Goal: Task Accomplishment & Management: Manage account settings

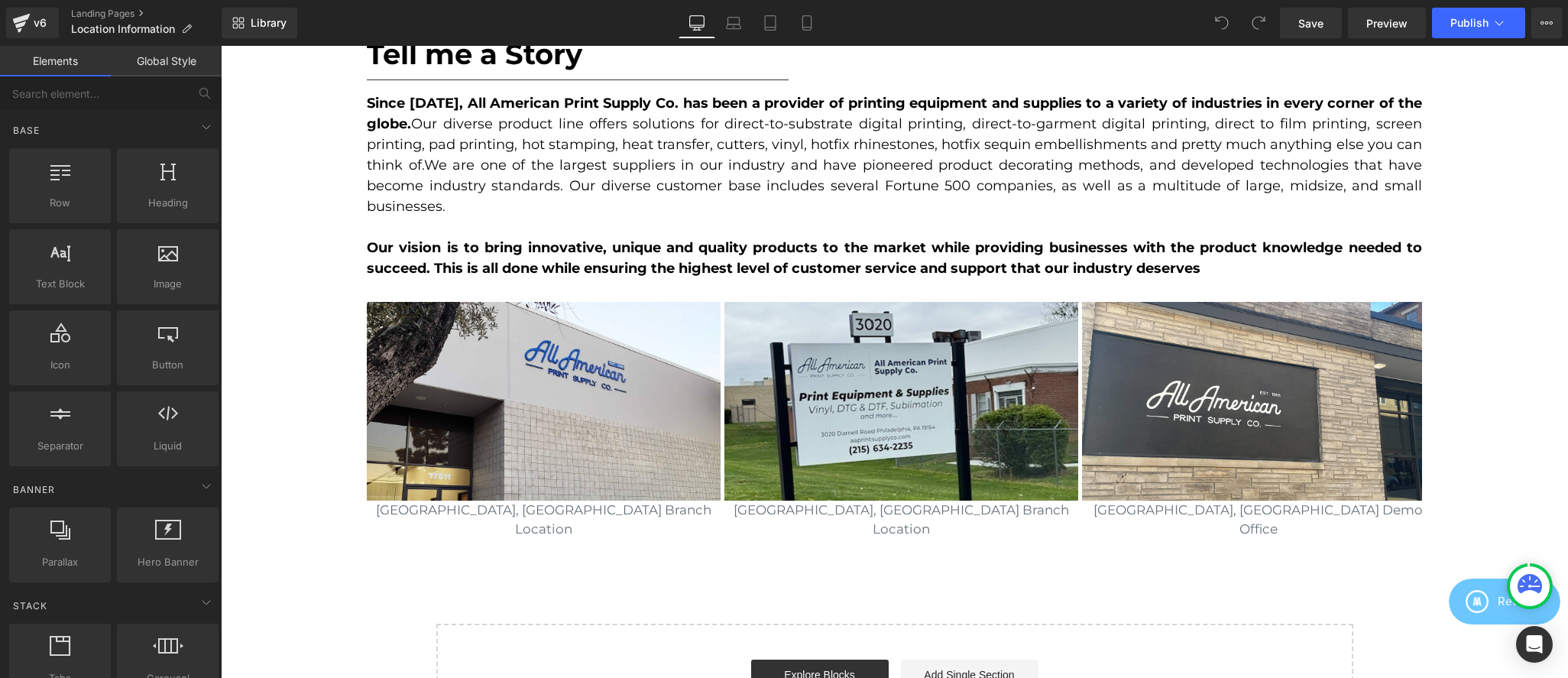
scroll to position [2144, 0]
click at [1556, 19] on button "View Live Page View with current Template Save Template to Library Schedule Pub…" at bounding box center [1546, 23] width 31 height 31
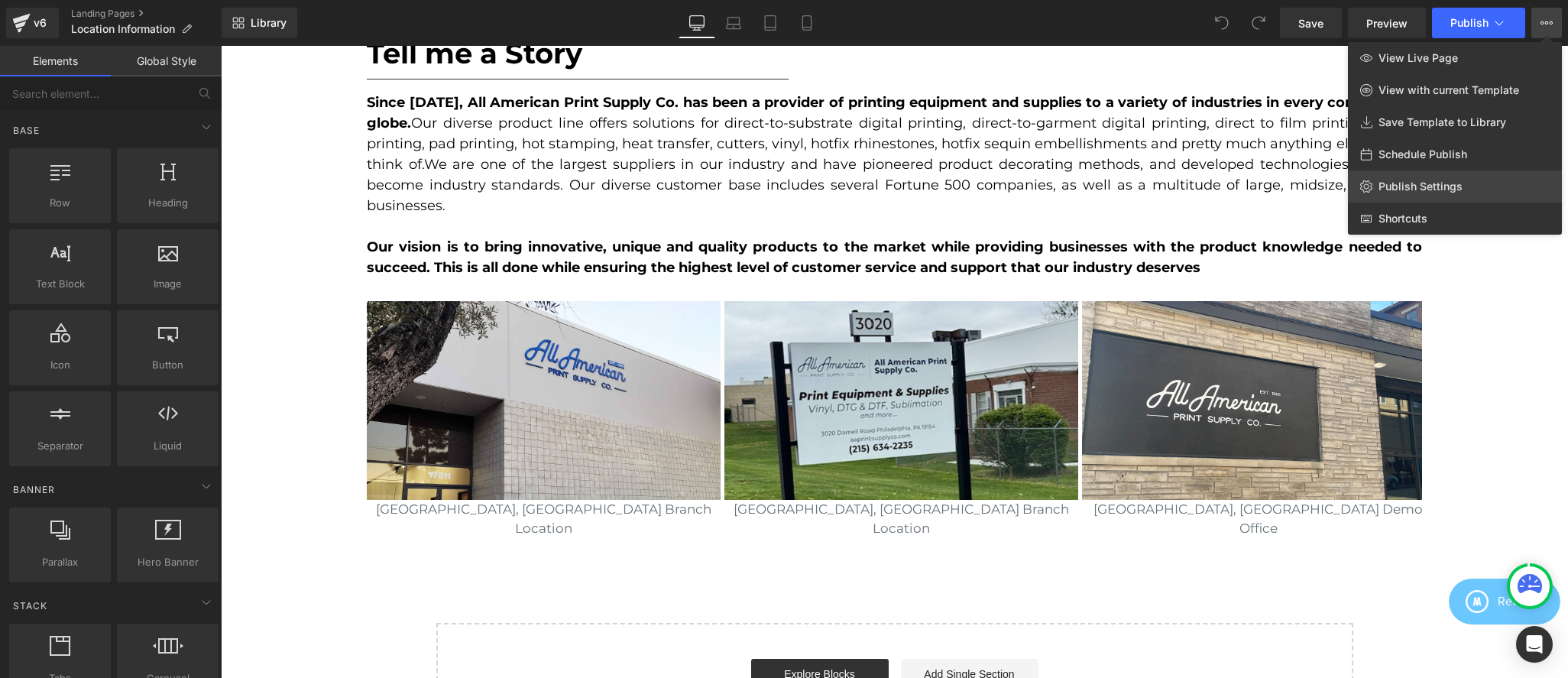
click at [1485, 193] on link "Publish Settings" at bounding box center [1455, 187] width 214 height 32
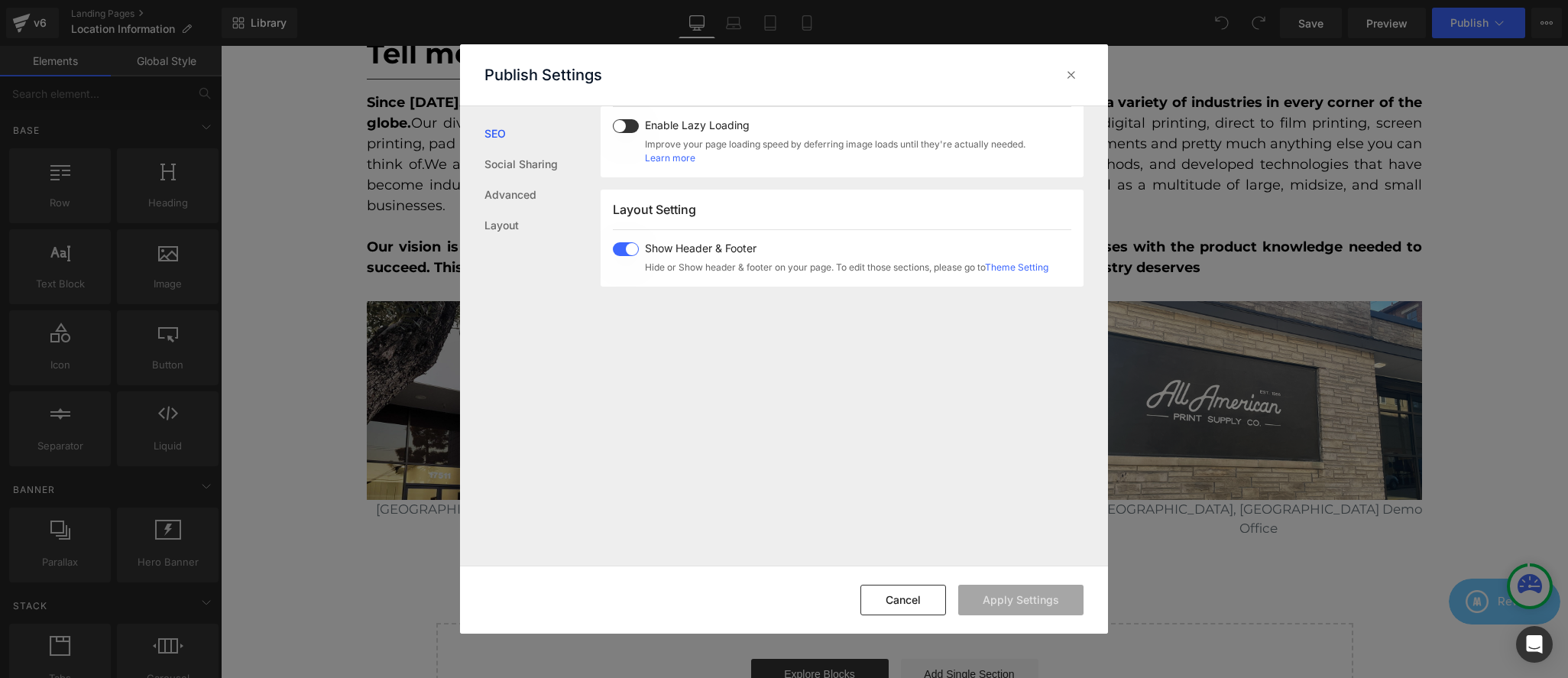
scroll to position [0, 0]
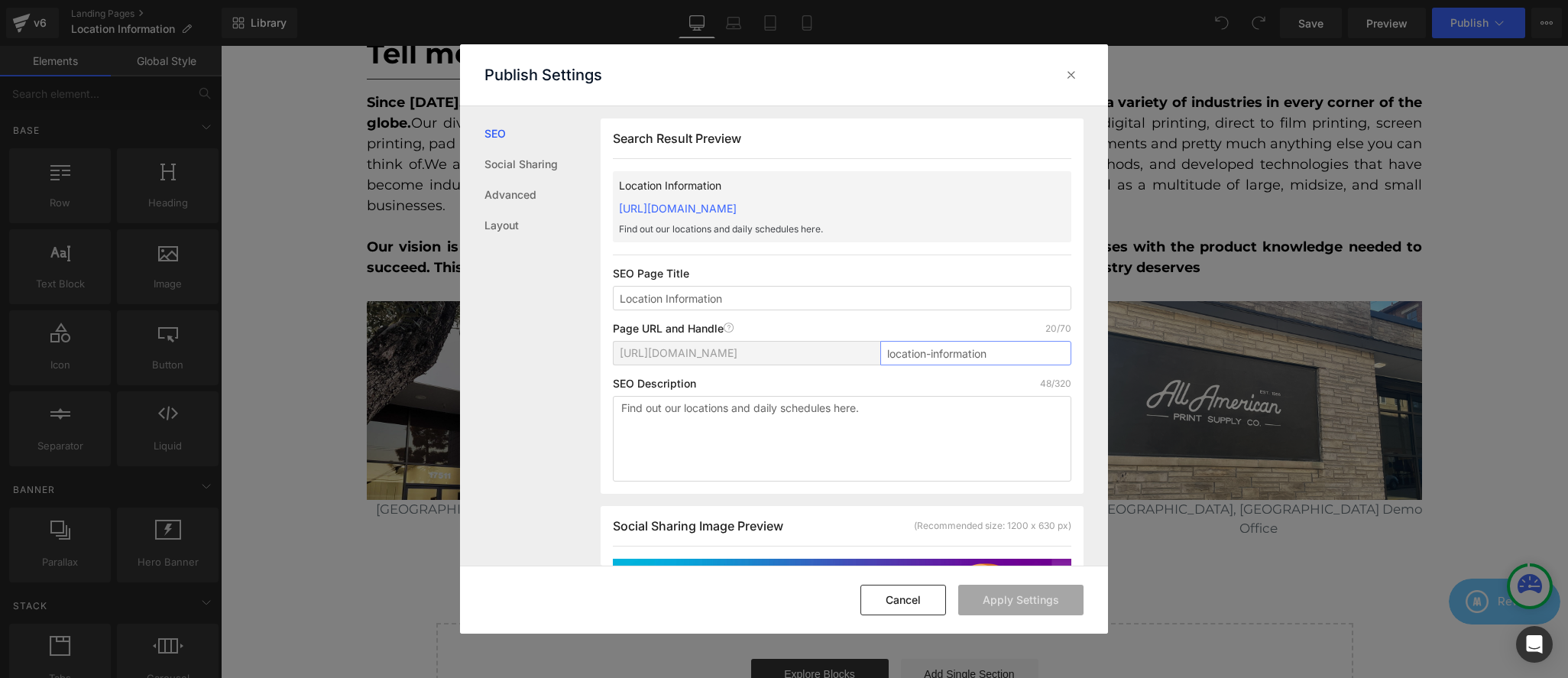
click at [1018, 359] on input "location-information" at bounding box center [975, 353] width 191 height 24
type input "location-information-previous"
click at [1054, 607] on button "Apply Settings" at bounding box center [1021, 600] width 125 height 31
click at [1071, 75] on icon at bounding box center [1071, 74] width 15 height 15
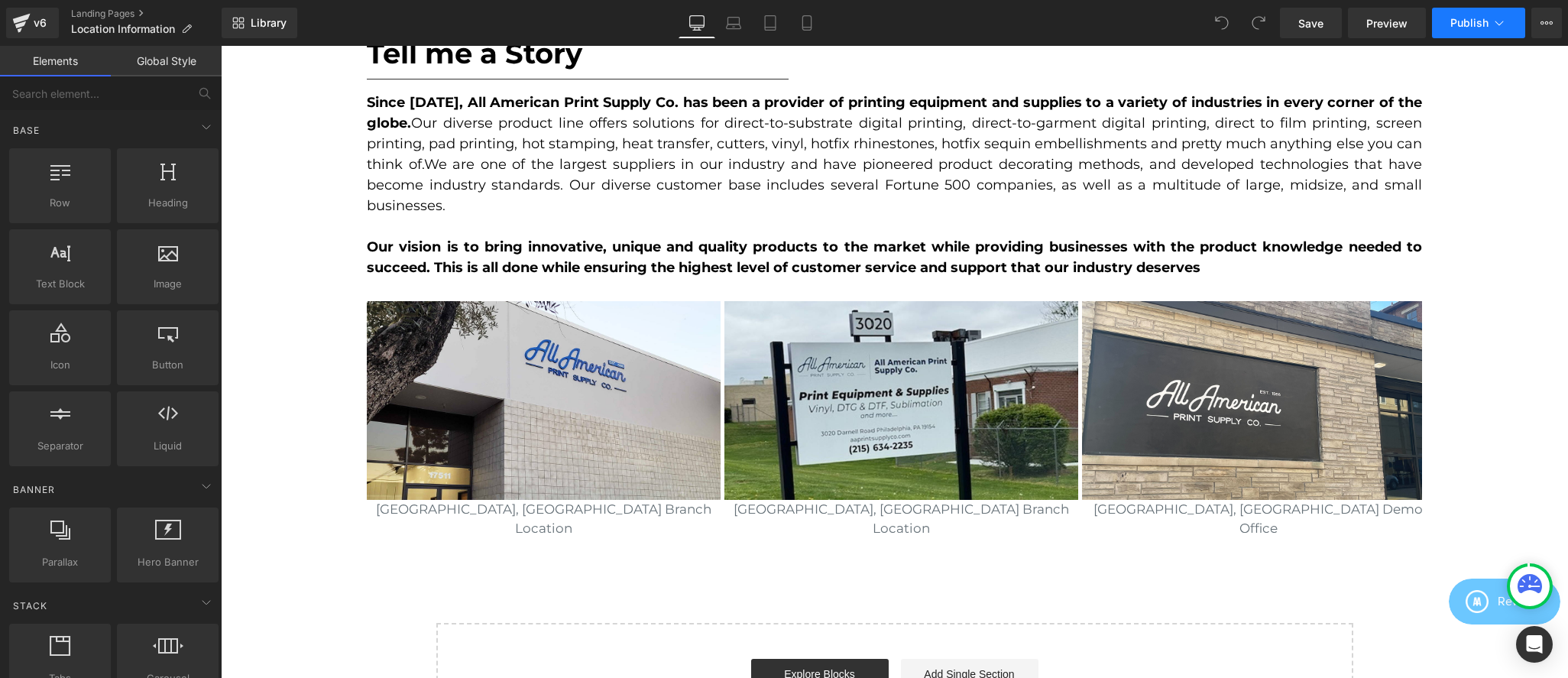
click at [1479, 17] on span "Publish" at bounding box center [1469, 23] width 38 height 12
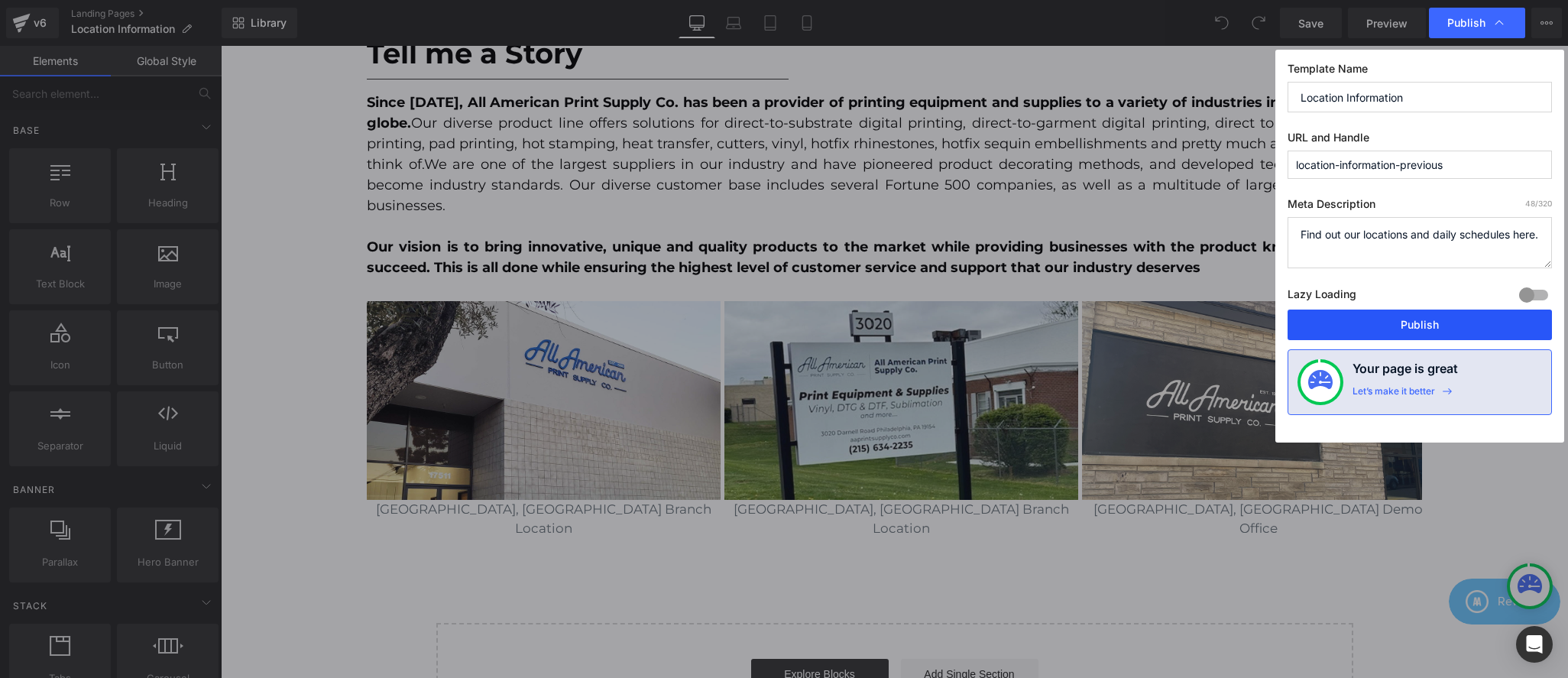
click at [1419, 331] on button "Publish" at bounding box center [1419, 325] width 264 height 31
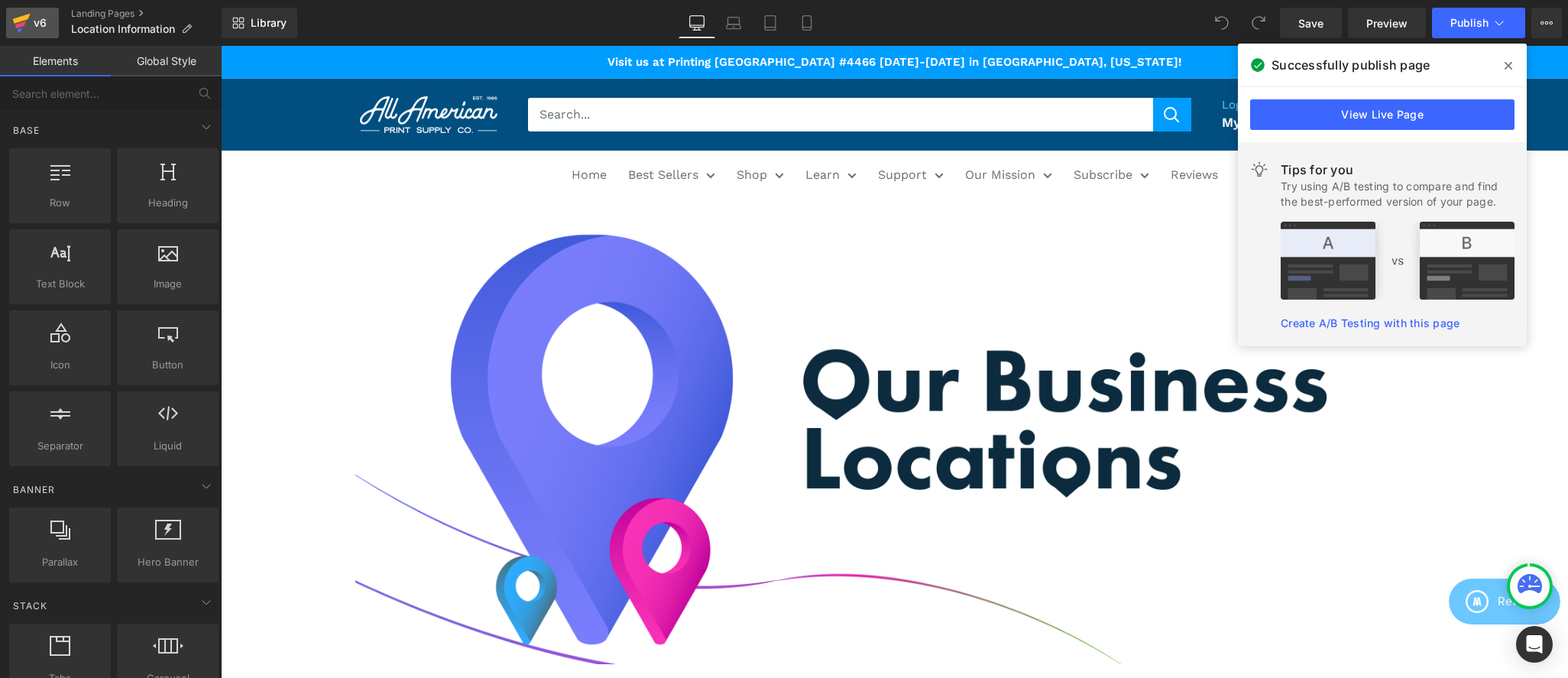
click at [35, 22] on div "v6" at bounding box center [40, 23] width 19 height 20
